Goal: Complete application form

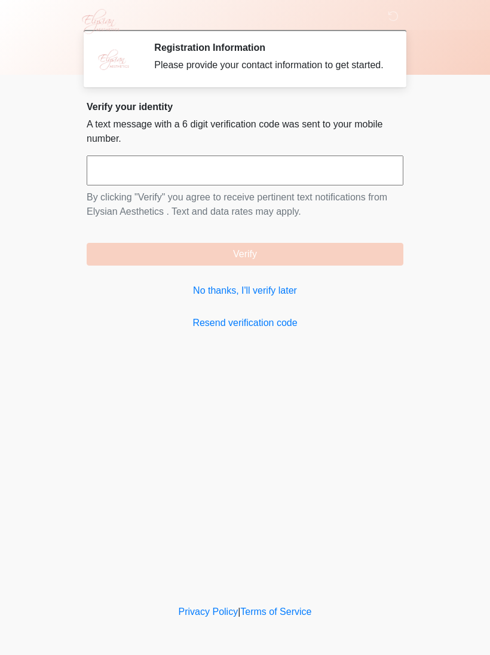
click at [378, 181] on input "text" at bounding box center [245, 170] width 317 height 30
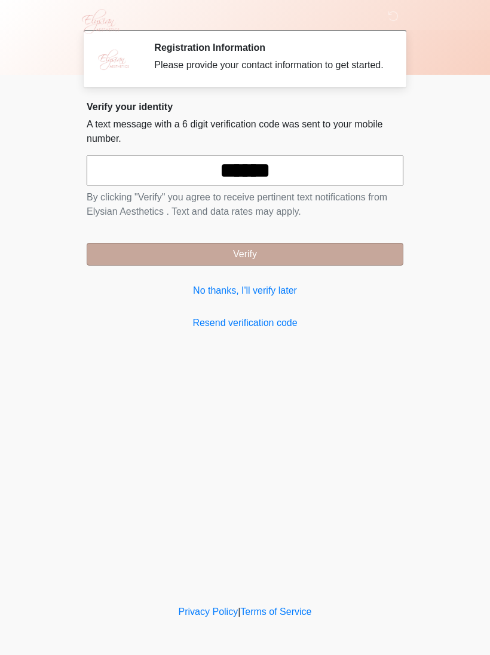
type input "******"
click at [330, 265] on button "Verify" at bounding box center [245, 254] width 317 height 23
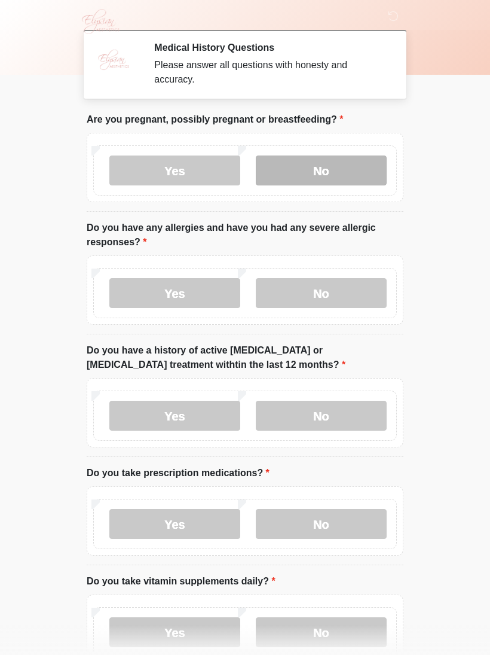
click at [359, 166] on label "No" at bounding box center [321, 170] width 131 height 30
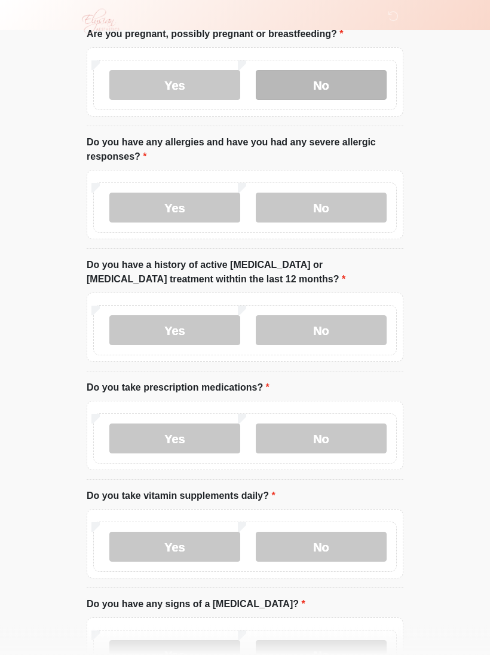
scroll to position [99, 0]
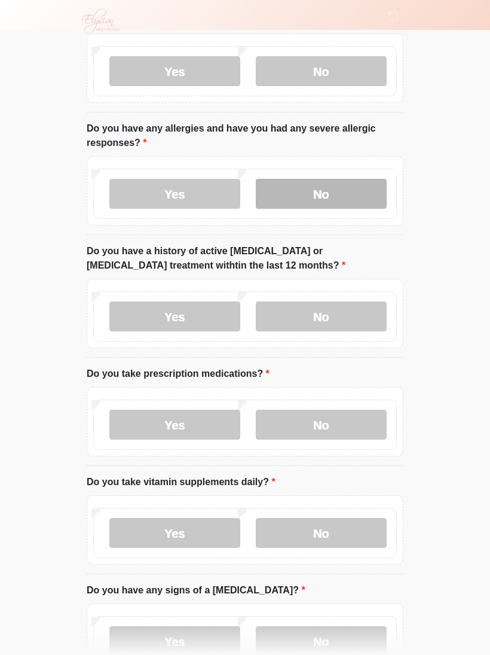
click at [342, 199] on label "No" at bounding box center [321, 194] width 131 height 30
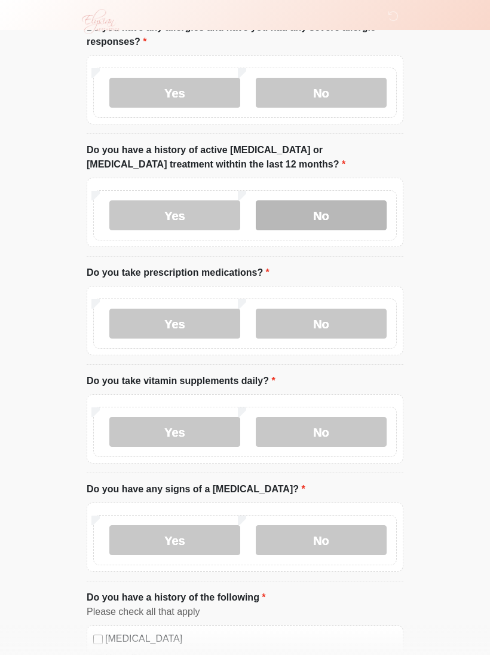
click at [326, 218] on label "No" at bounding box center [321, 215] width 131 height 30
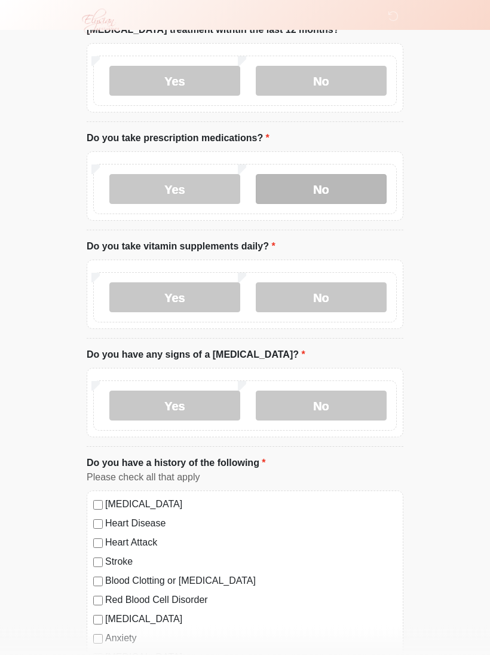
click at [355, 195] on label "No" at bounding box center [321, 190] width 131 height 30
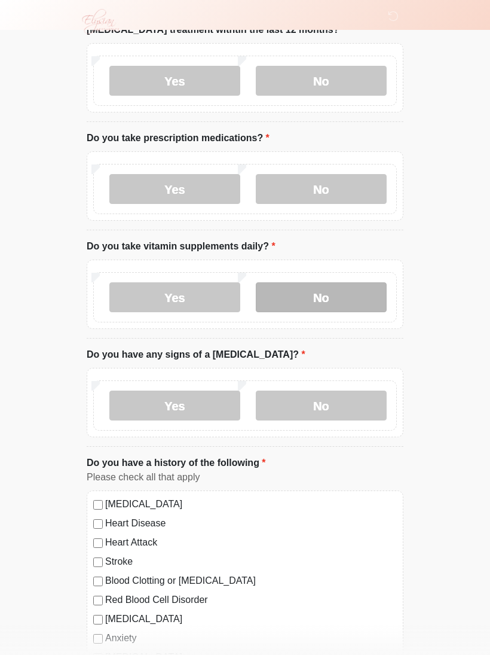
click at [354, 296] on label "No" at bounding box center [321, 297] width 131 height 30
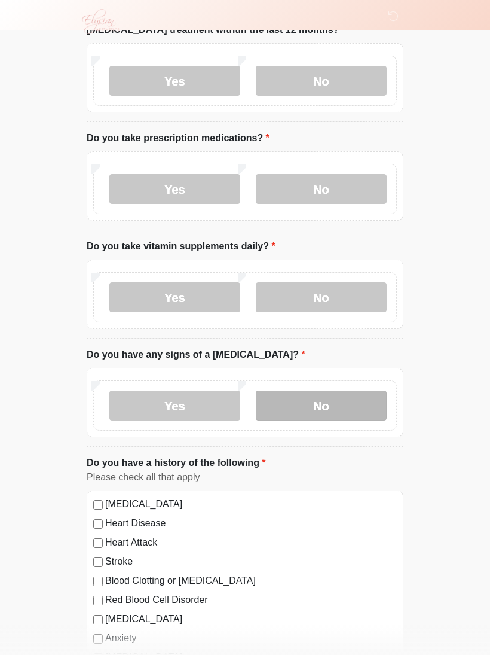
click at [362, 403] on label "No" at bounding box center [321, 405] width 131 height 30
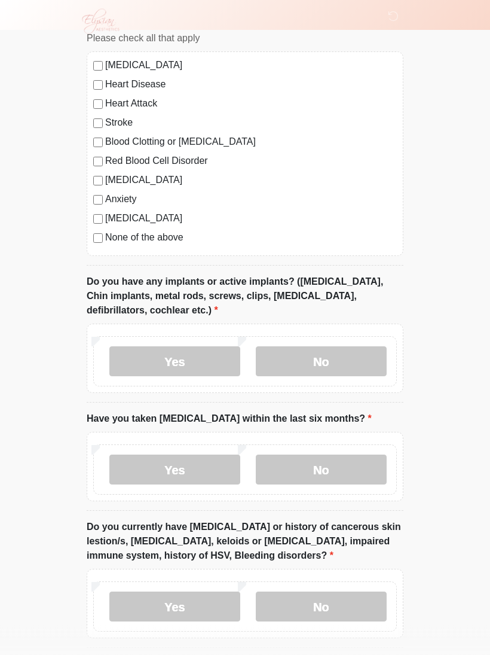
scroll to position [776, 0]
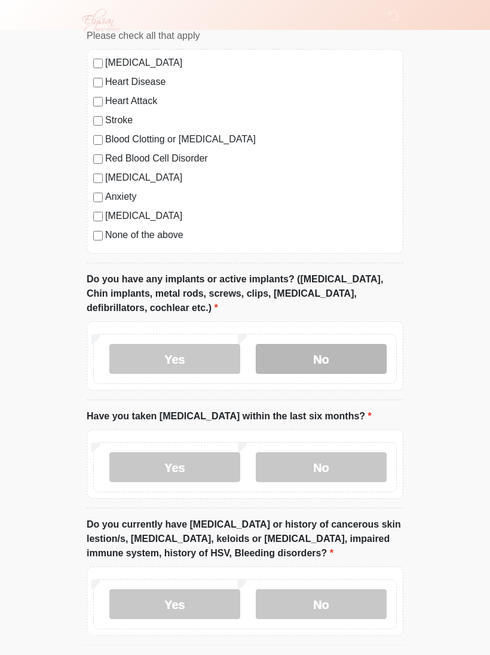
click at [353, 352] on label "No" at bounding box center [321, 359] width 131 height 30
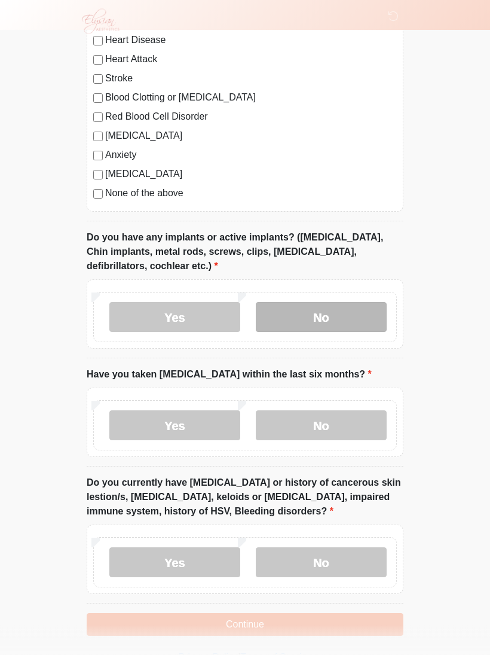
scroll to position [839, 0]
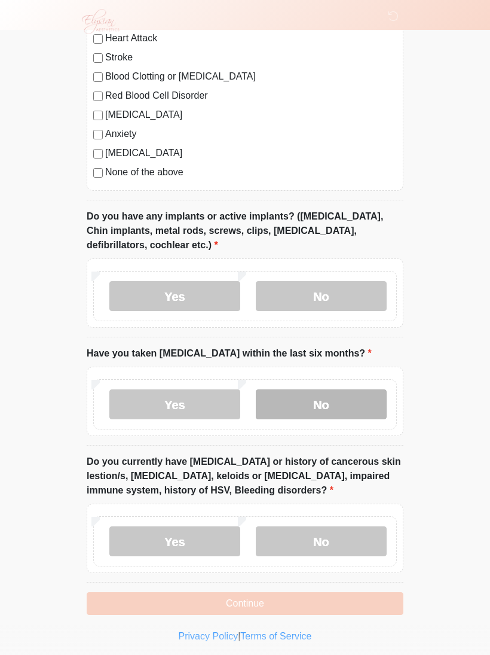
click at [337, 401] on label "No" at bounding box center [321, 404] width 131 height 30
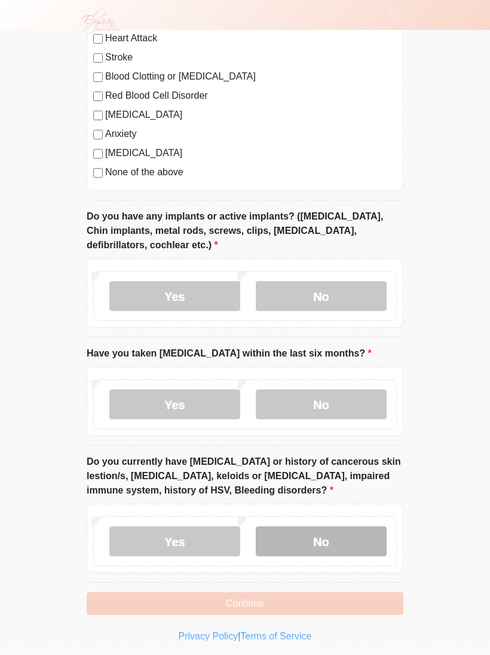
click at [368, 535] on label "No" at bounding box center [321, 541] width 131 height 30
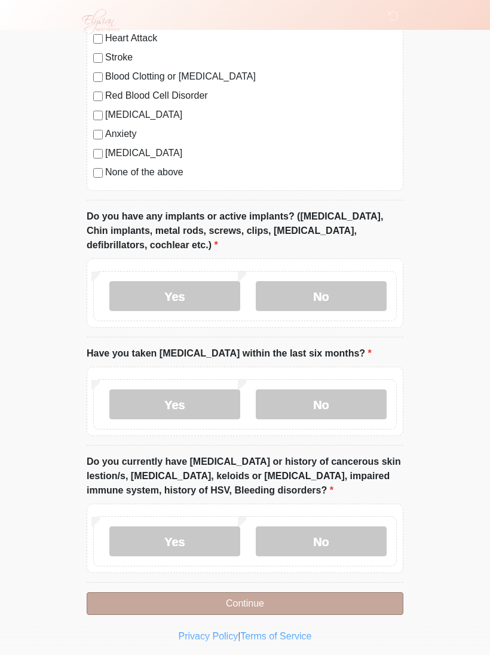
click at [311, 608] on button "Continue" at bounding box center [245, 603] width 317 height 23
click at [291, 600] on button "Continue" at bounding box center [245, 603] width 317 height 23
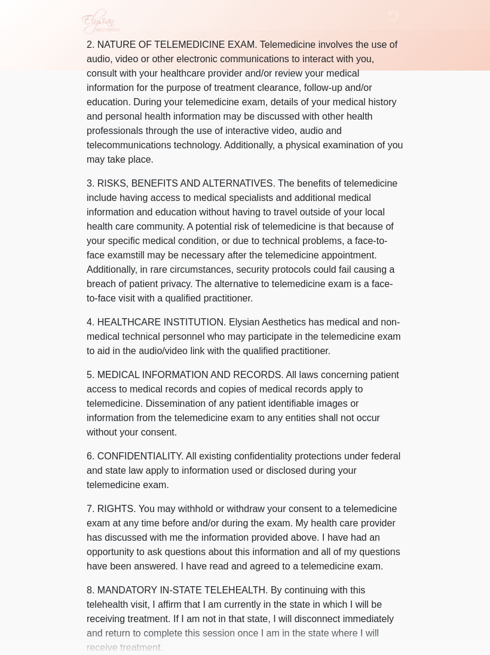
scroll to position [0, 0]
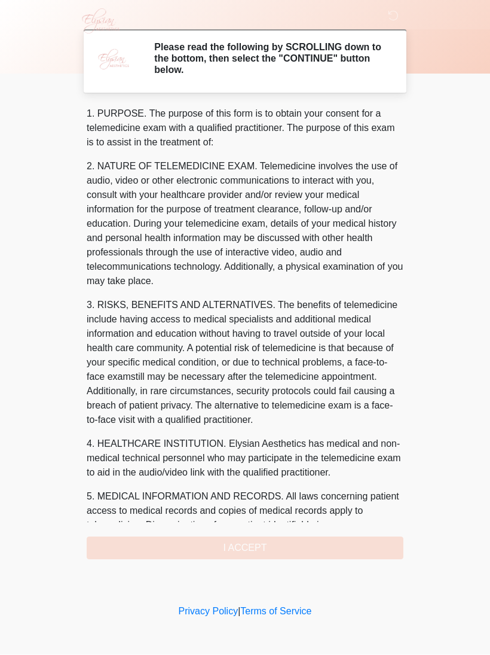
click at [316, 548] on div "1. PURPOSE. The purpose of this form is to obtain your consent for a telemedici…" at bounding box center [245, 333] width 317 height 453
click at [265, 539] on div "1. PURPOSE. The purpose of this form is to obtain your consent for a telemedici…" at bounding box center [245, 333] width 317 height 453
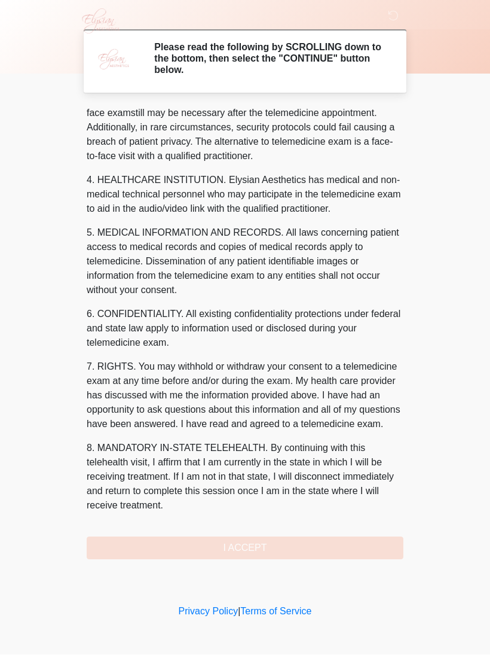
scroll to position [278, 0]
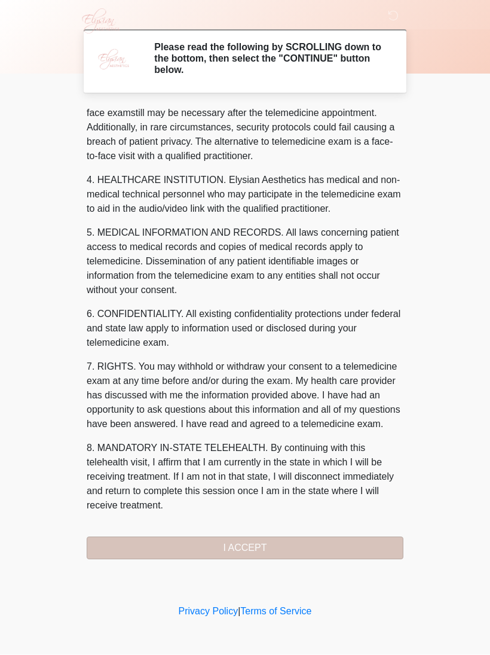
click at [259, 545] on button "I ACCEPT" at bounding box center [245, 548] width 317 height 23
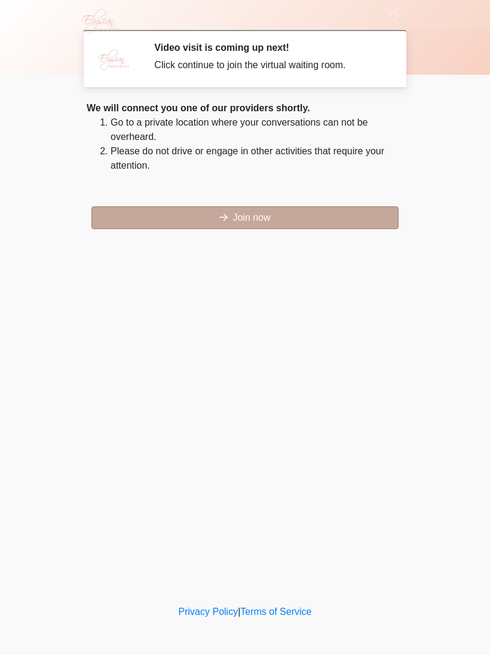
click at [283, 222] on button "Join now" at bounding box center [244, 217] width 307 height 23
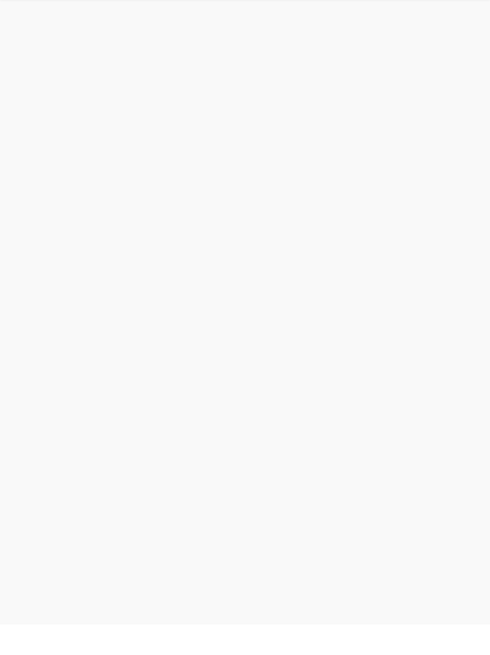
scroll to position [4, 0]
